Goal: Task Accomplishment & Management: Manage account settings

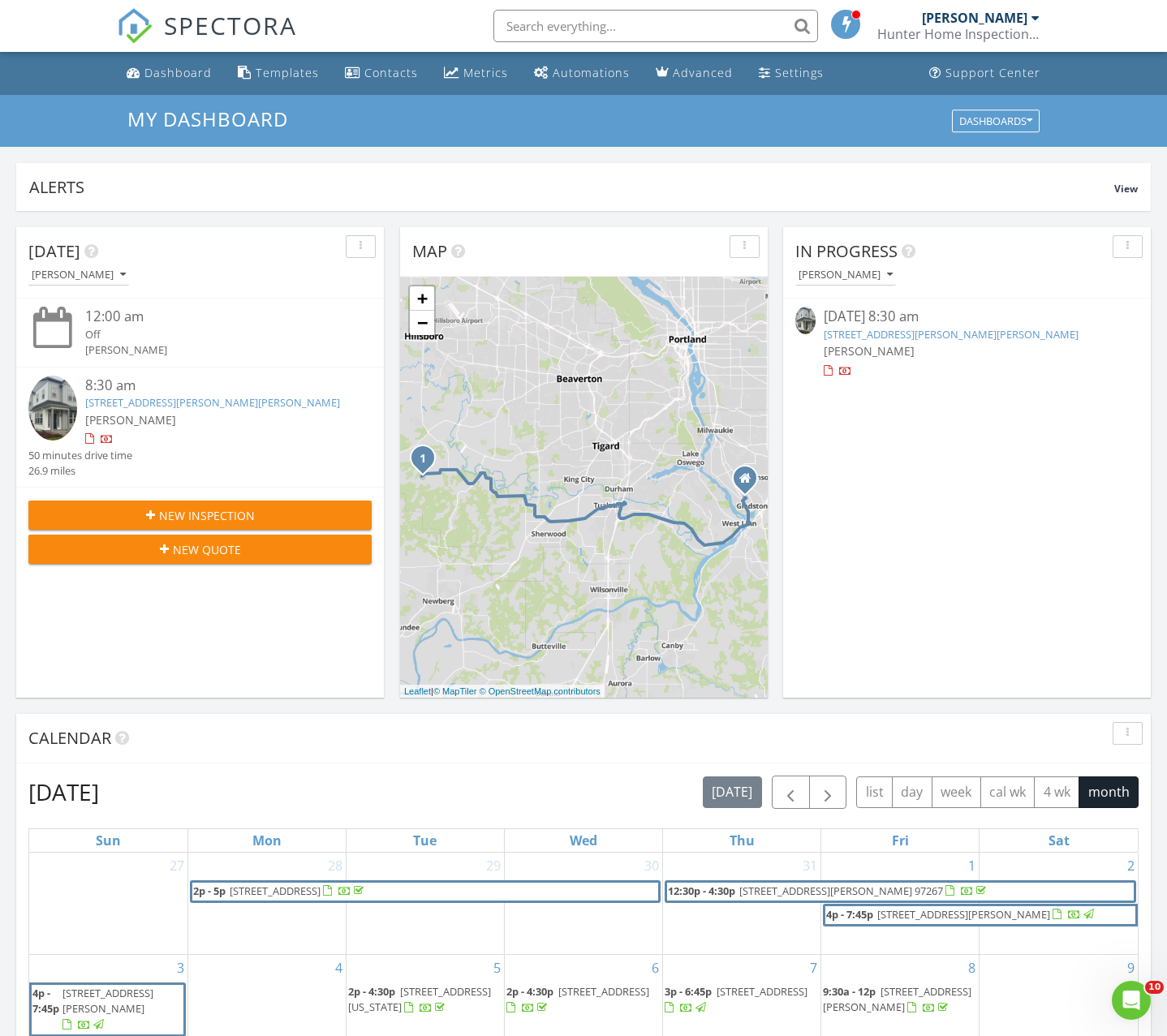
click at [181, 510] on span "New Inspection" at bounding box center [207, 515] width 96 height 17
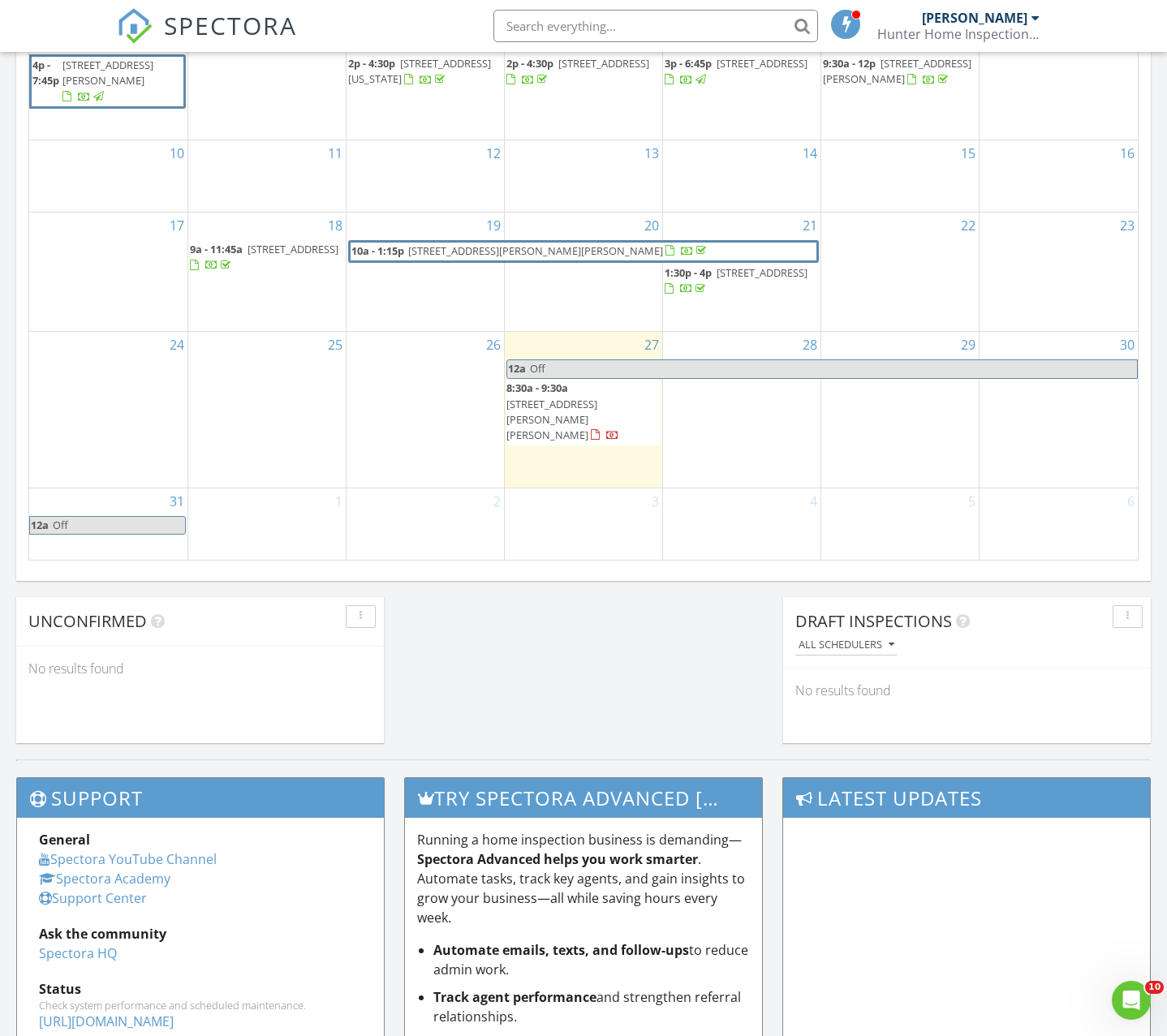
scroll to position [931, 0]
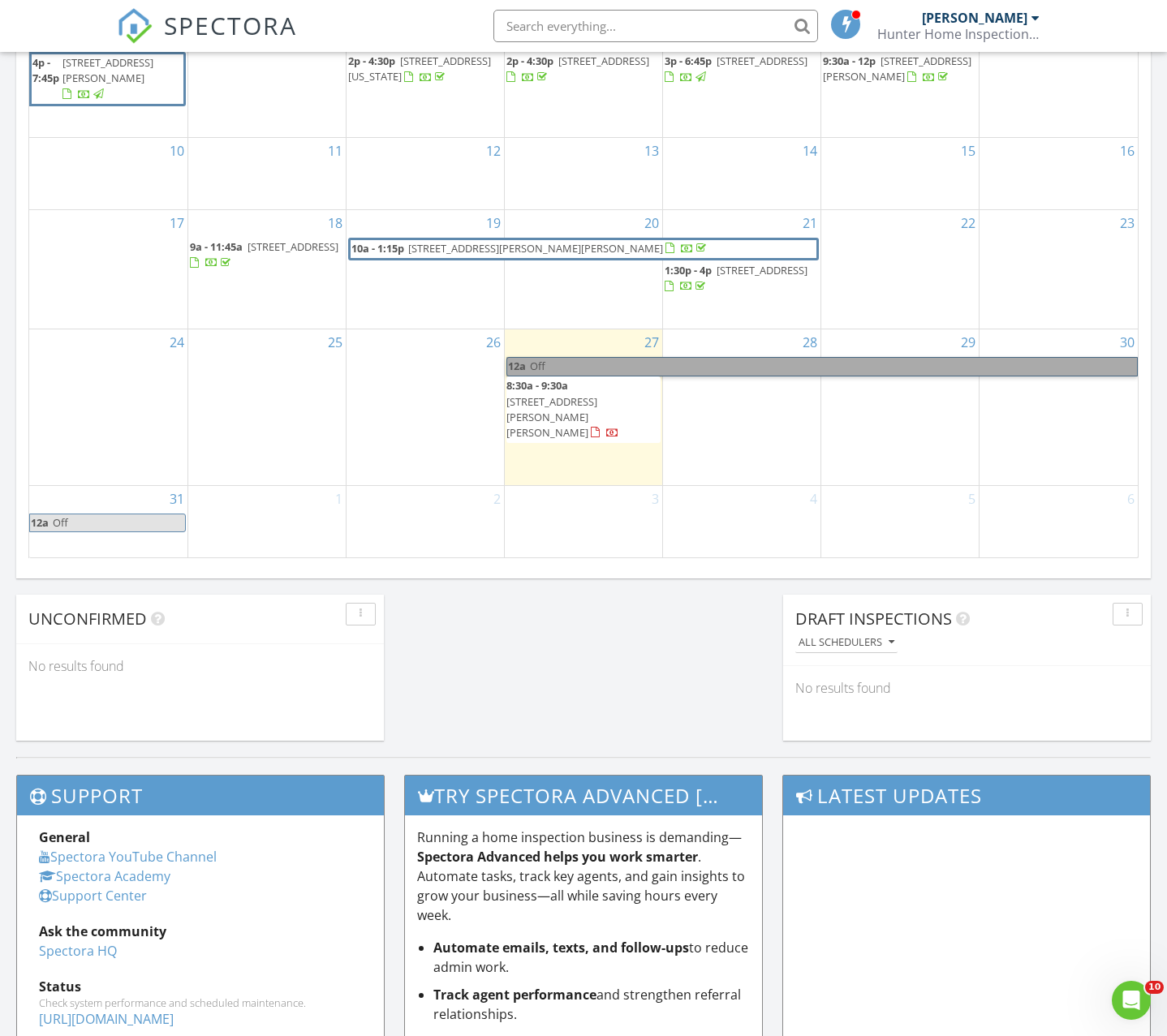
click at [1086, 376] on link "12a Off" at bounding box center [822, 366] width 631 height 18
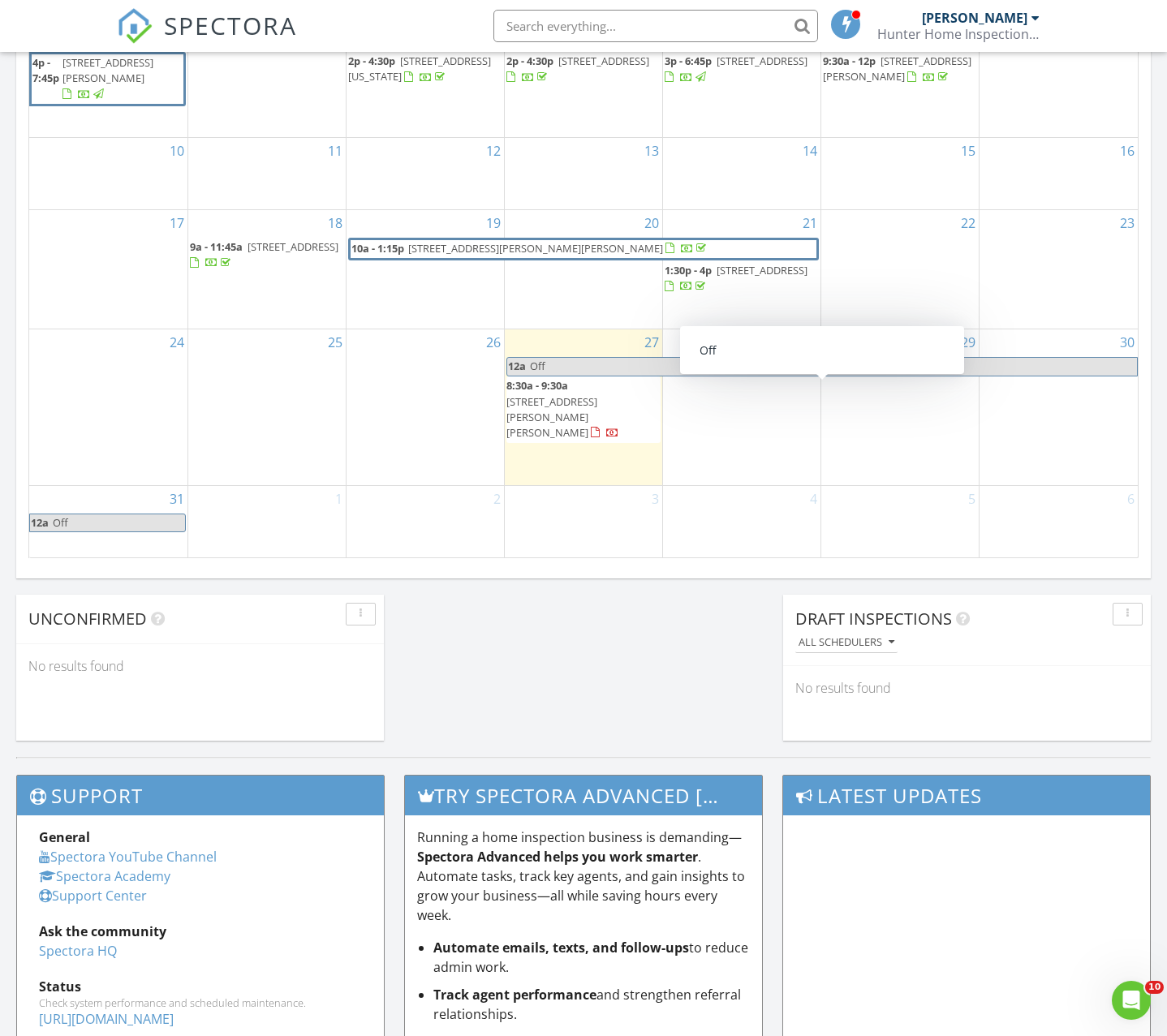
click at [1086, 375] on span "Off" at bounding box center [833, 366] width 608 height 17
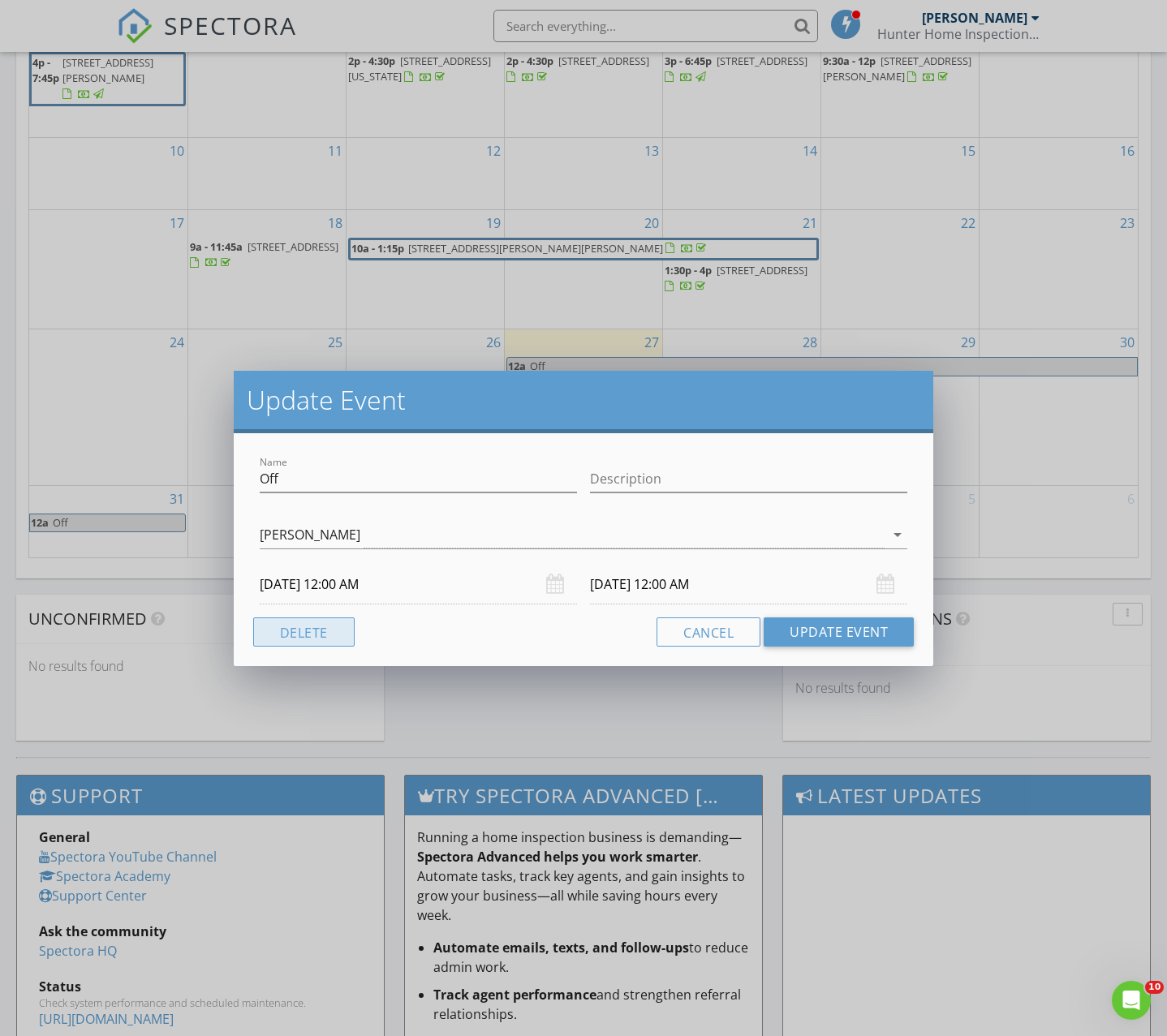
click at [327, 639] on button "Delete" at bounding box center [304, 632] width 102 height 29
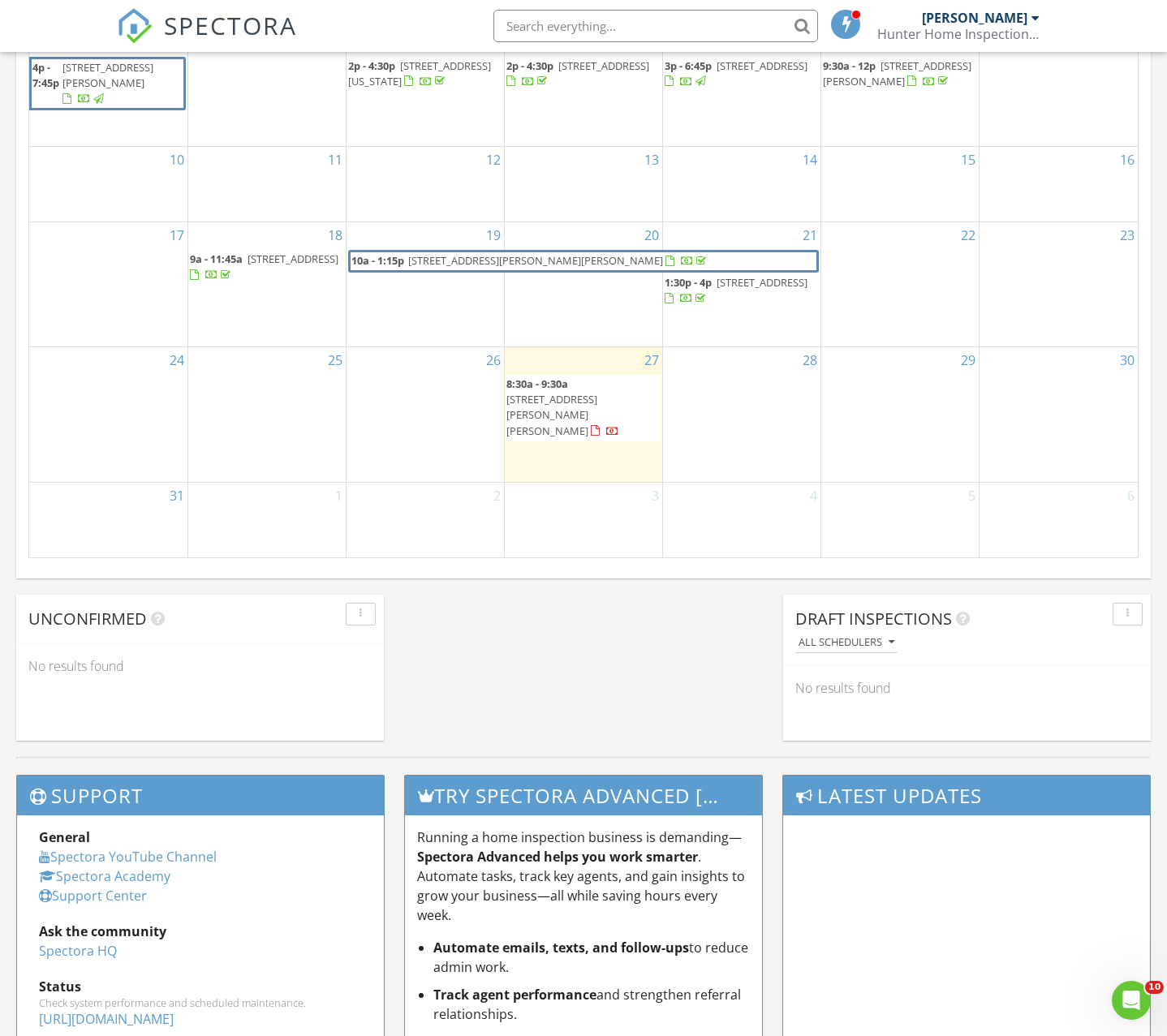
click at [751, 405] on div "28" at bounding box center [742, 415] width 158 height 134
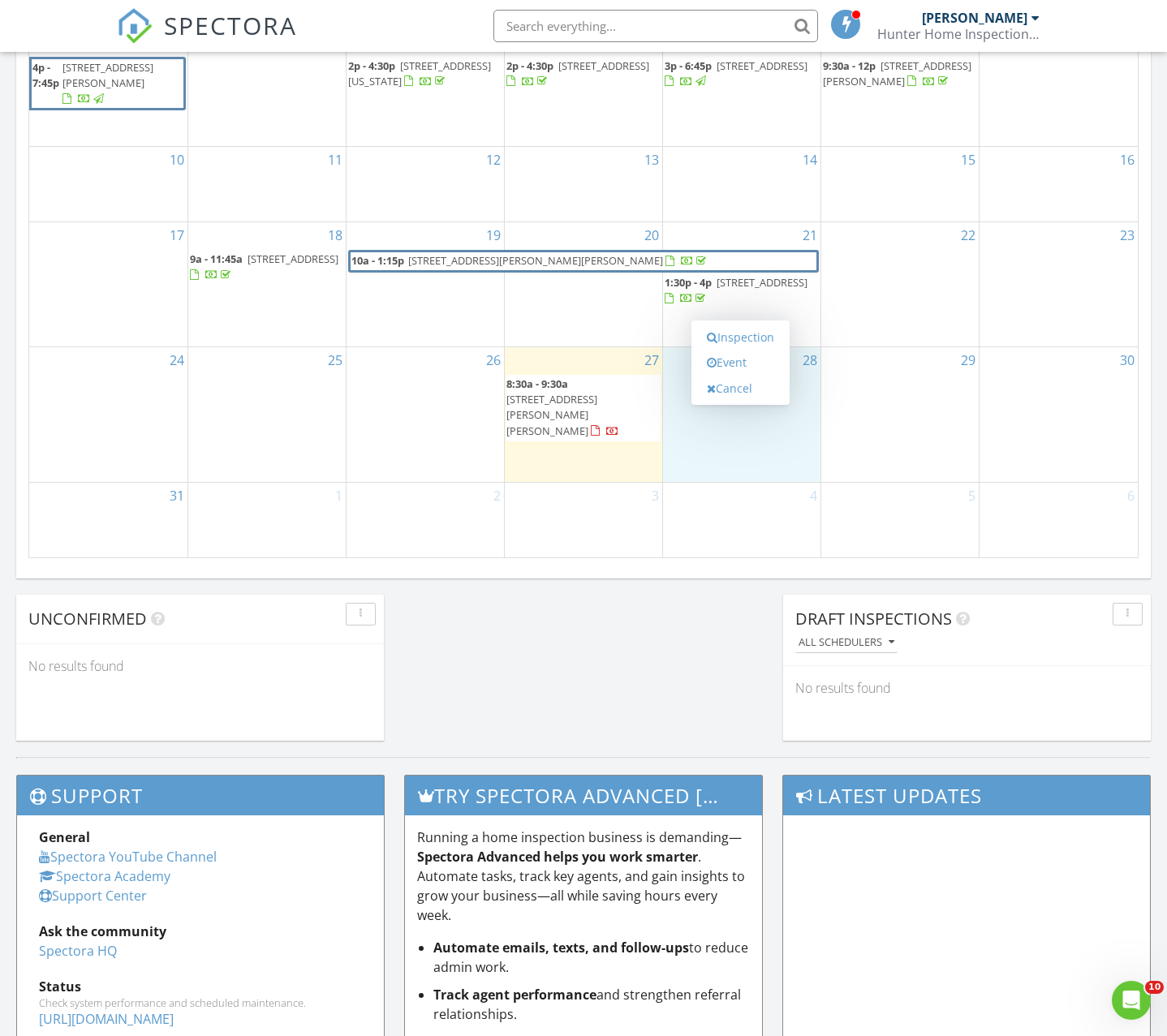
click at [958, 414] on div "29" at bounding box center [900, 415] width 158 height 134
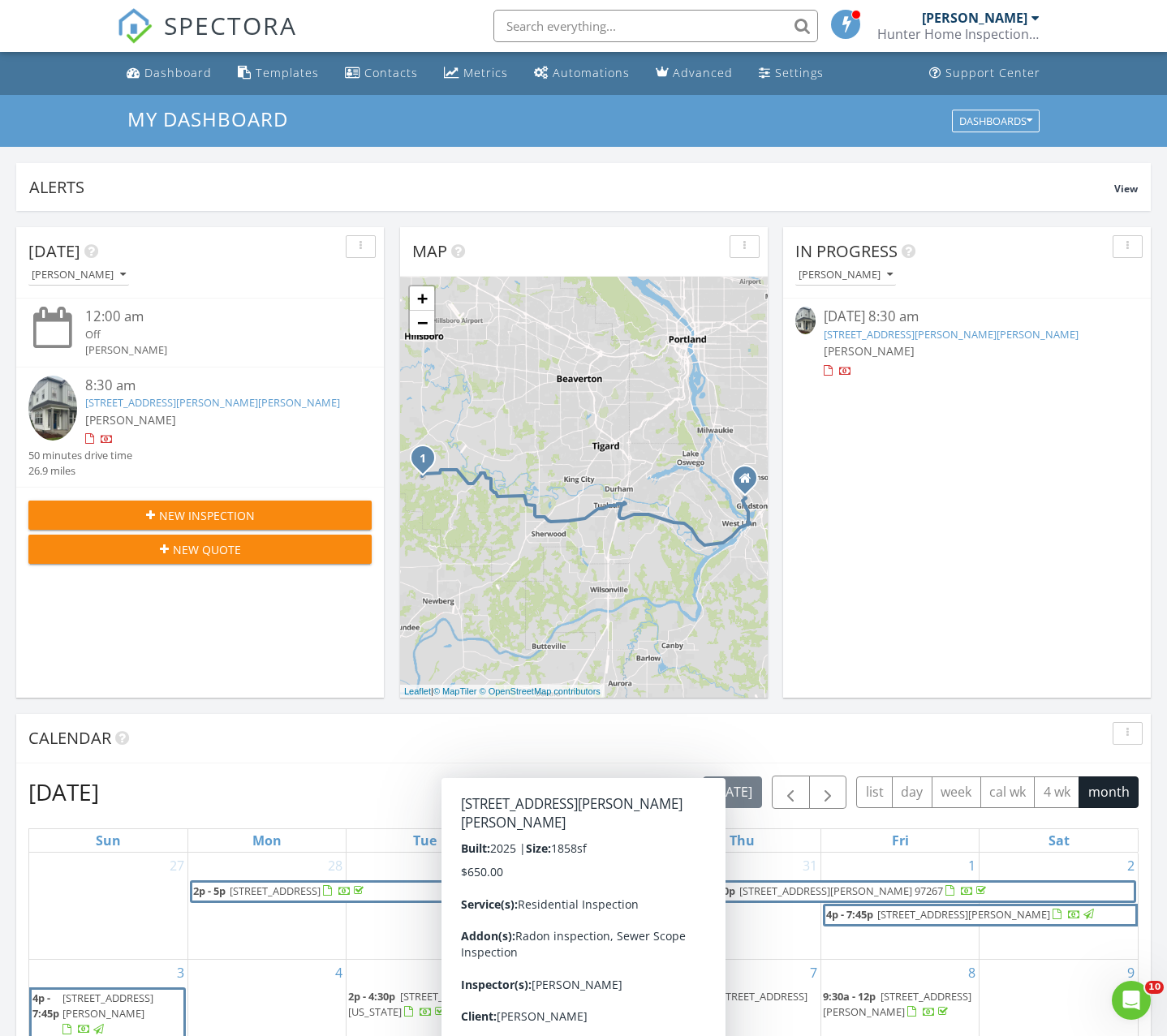
scroll to position [0, 0]
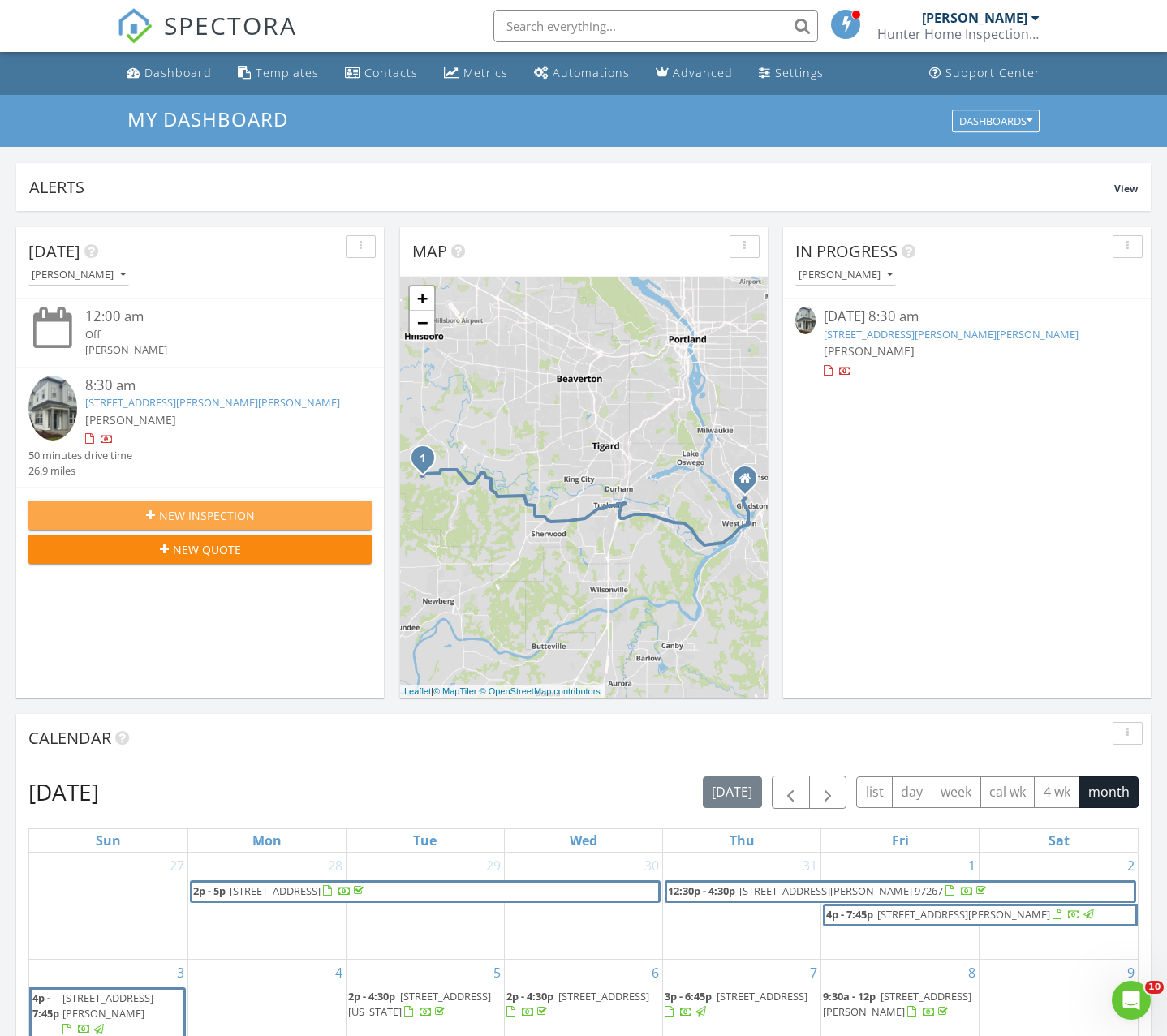
click at [230, 515] on span "New Inspection" at bounding box center [207, 515] width 96 height 17
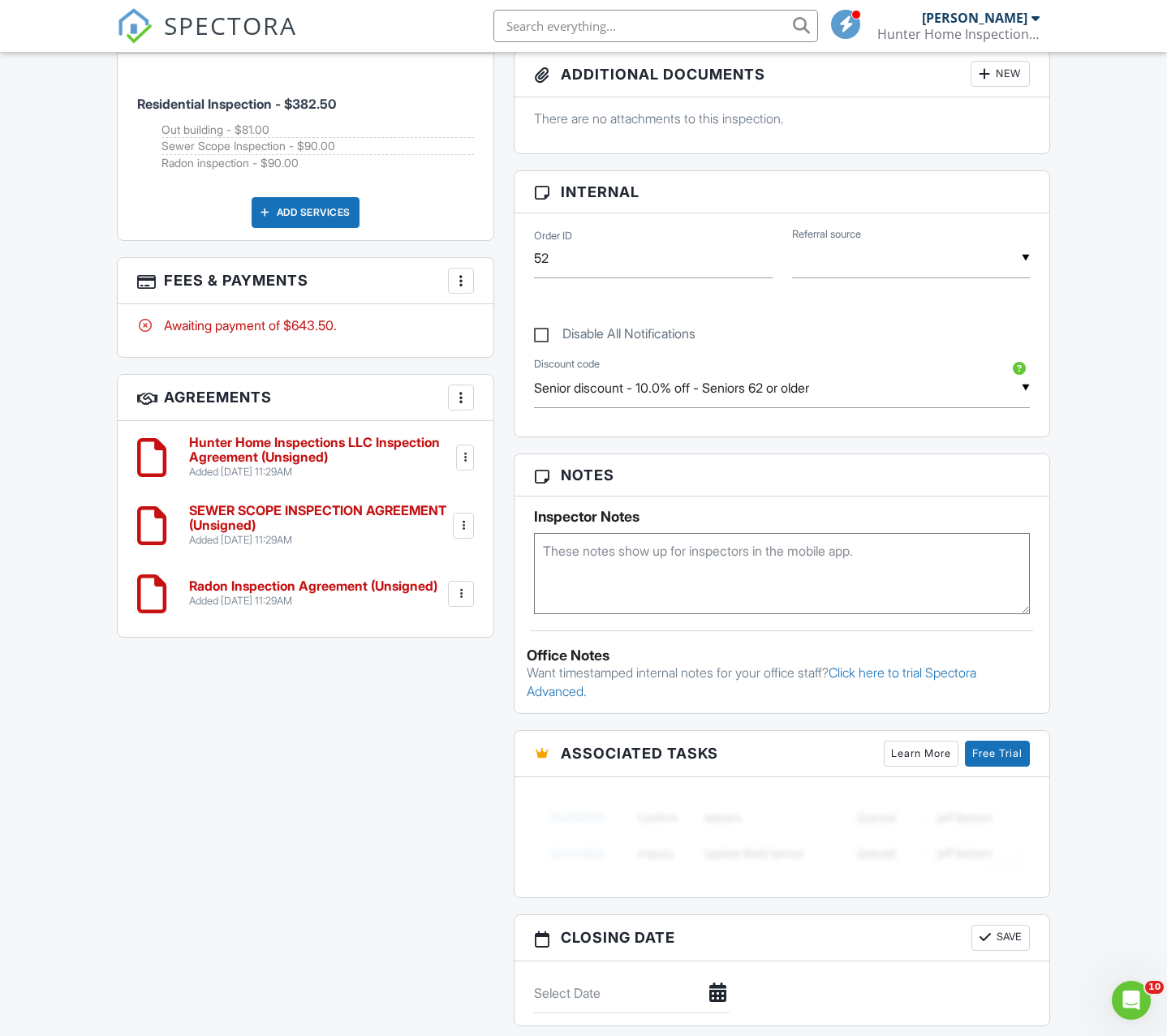
click at [460, 518] on div at bounding box center [463, 526] width 16 height 16
click at [420, 550] on li "Edit" at bounding box center [418, 570] width 92 height 40
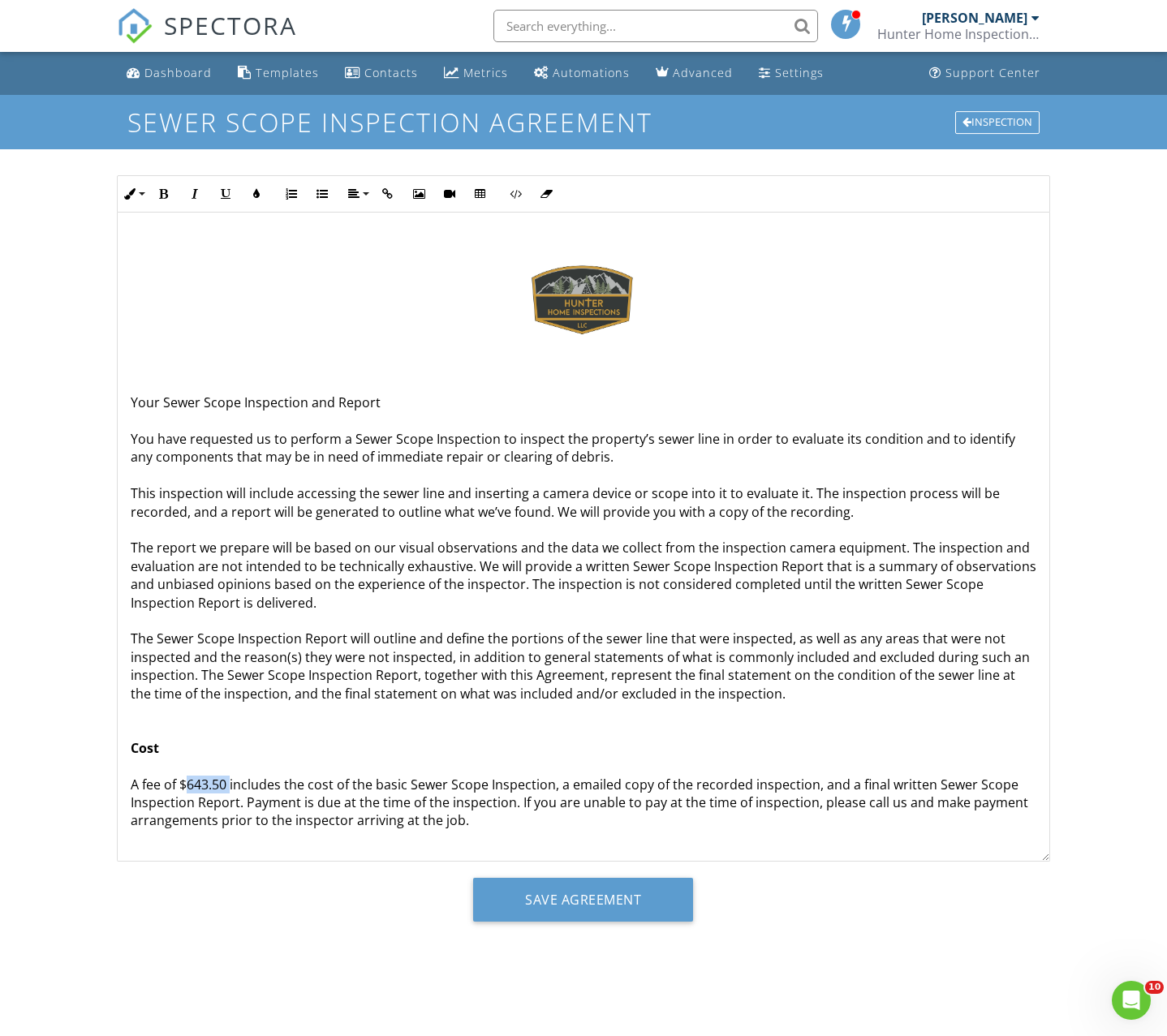
drag, startPoint x: 188, startPoint y: 777, endPoint x: 230, endPoint y: 775, distance: 42.0
click at [230, 775] on p "Your Sewer Scope Inspection and Report You have requested us to perform a Sewer…" at bounding box center [584, 712] width 906 height 636
click at [523, 899] on input "Save Agreement" at bounding box center [583, 900] width 220 height 44
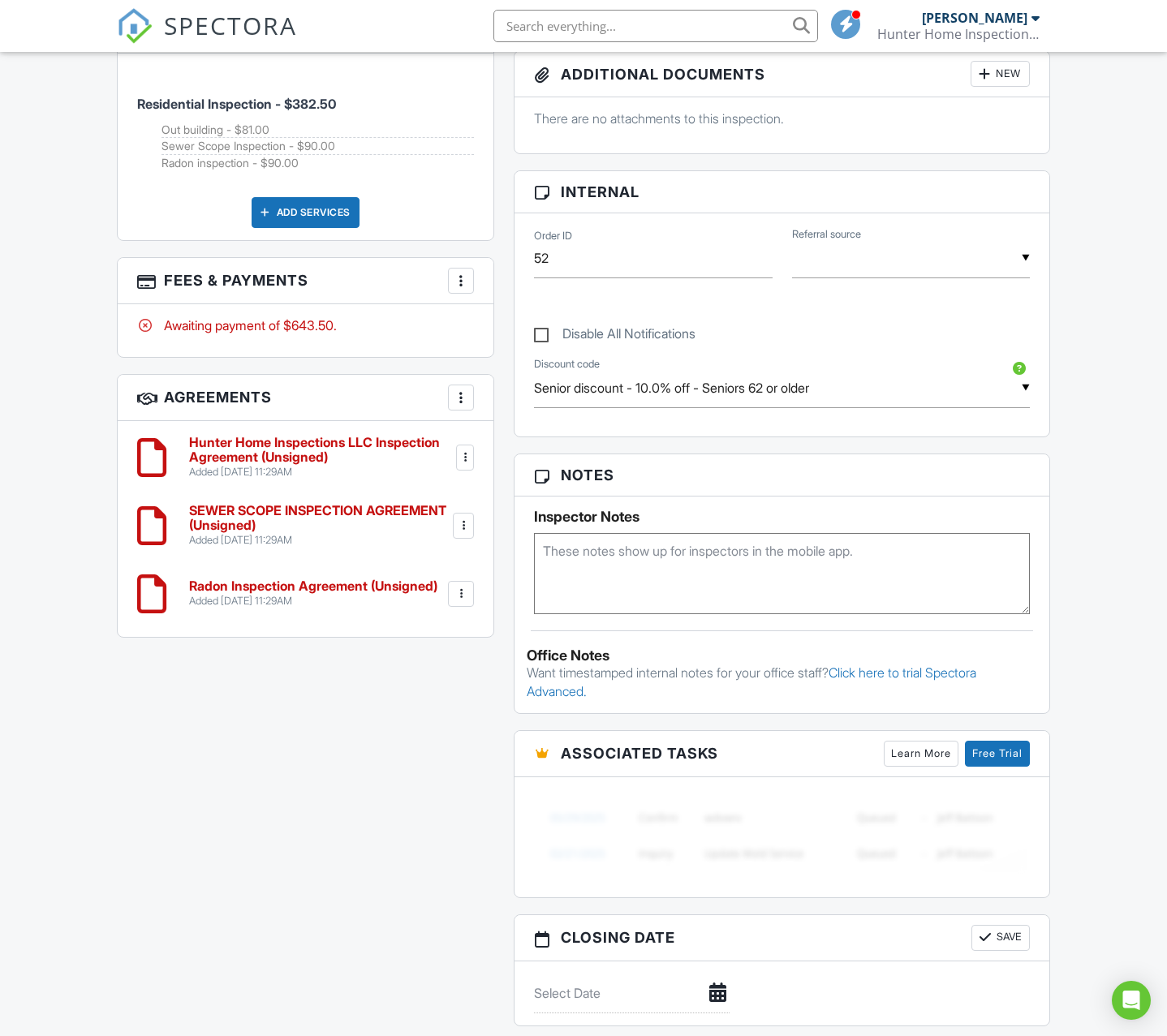
click at [463, 586] on div at bounding box center [460, 594] width 16 height 16
click at [426, 618] on li "Edit" at bounding box center [418, 638] width 92 height 40
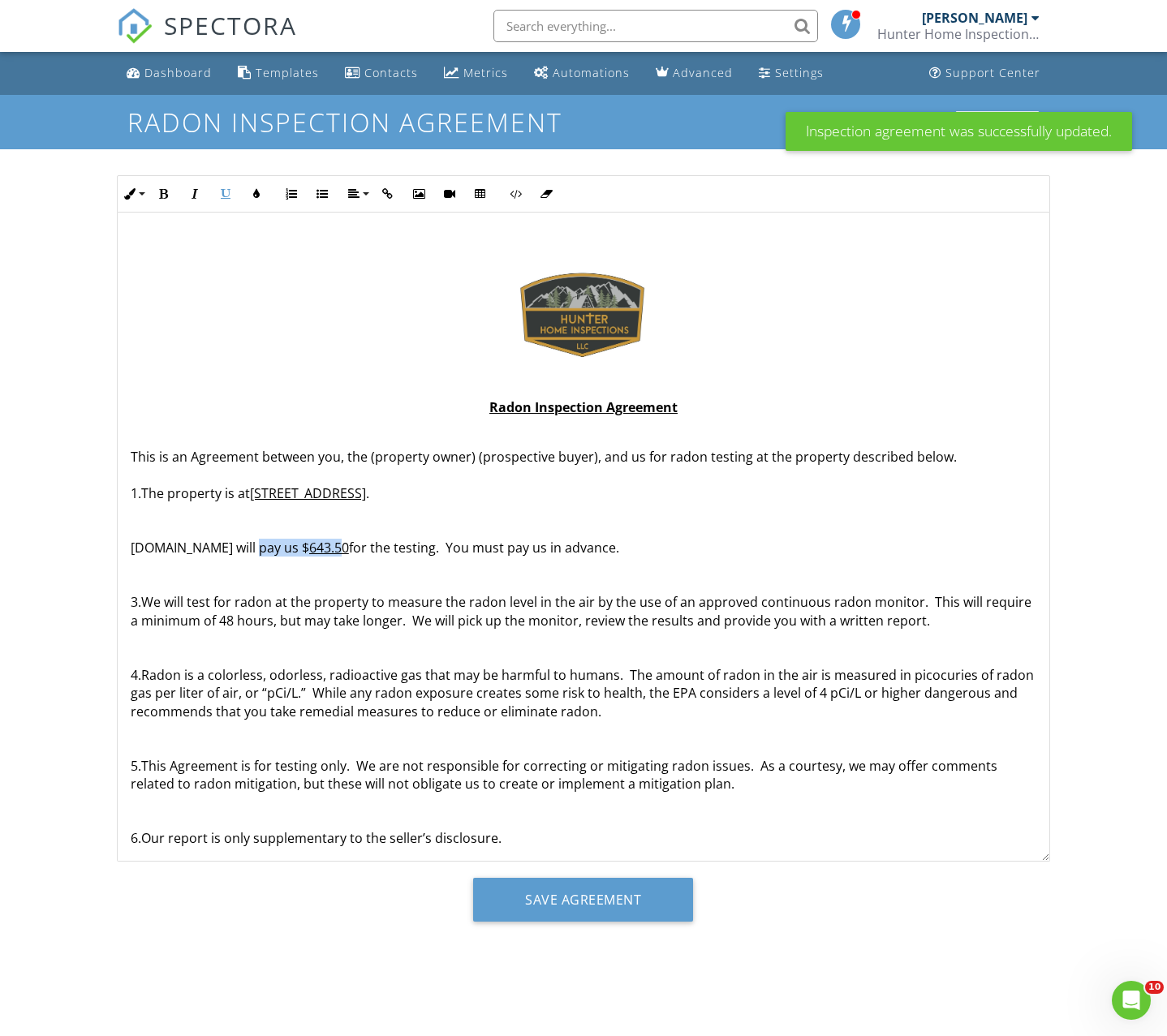
drag, startPoint x: 275, startPoint y: 546, endPoint x: 244, endPoint y: 542, distance: 31.3
click at [309, 542] on u "643.50" at bounding box center [328, 547] width 39 height 18
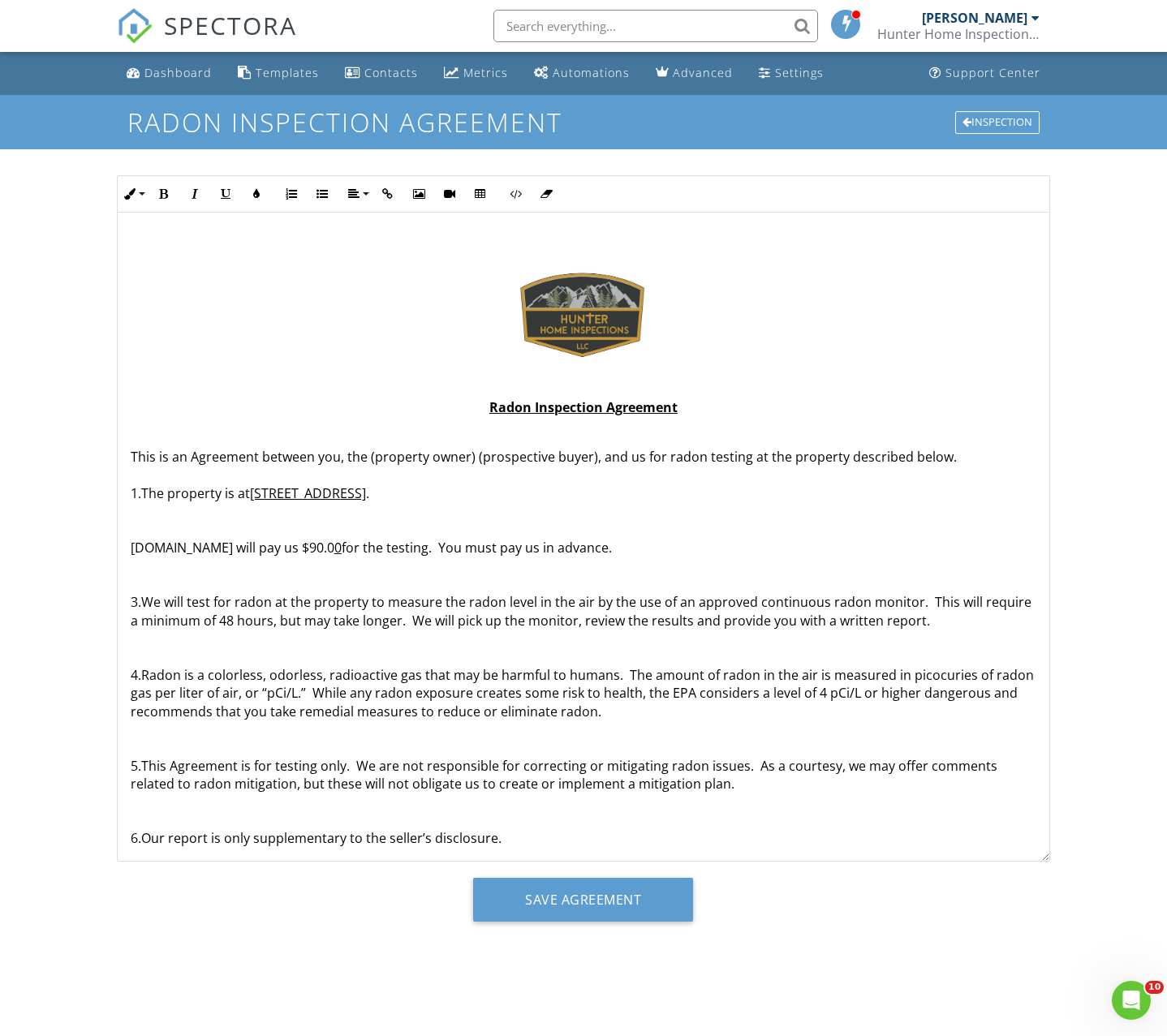
click at [545, 898] on input "Save Agreement" at bounding box center [583, 900] width 220 height 44
